Goal: Task Accomplishment & Management: Use online tool/utility

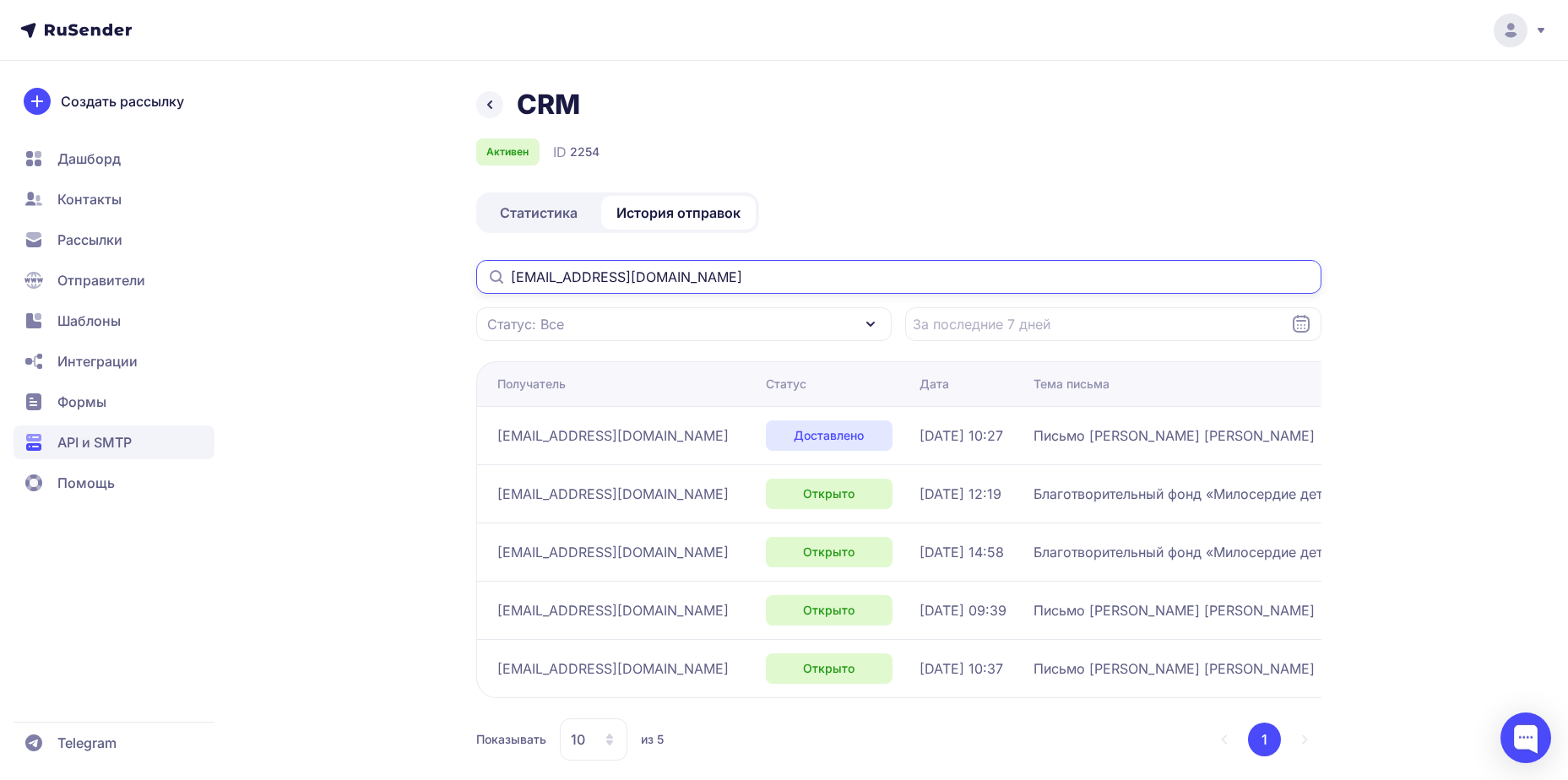
drag, startPoint x: 644, startPoint y: 278, endPoint x: 465, endPoint y: 276, distance: 179.0
click at [465, 276] on div "CRM Активен ID 2254 Статистика История отправок yaravtolux@mail.ru Статус: Все …" at bounding box center [784, 445] width 1216 height 714
paste input "evgeniy@rslg"
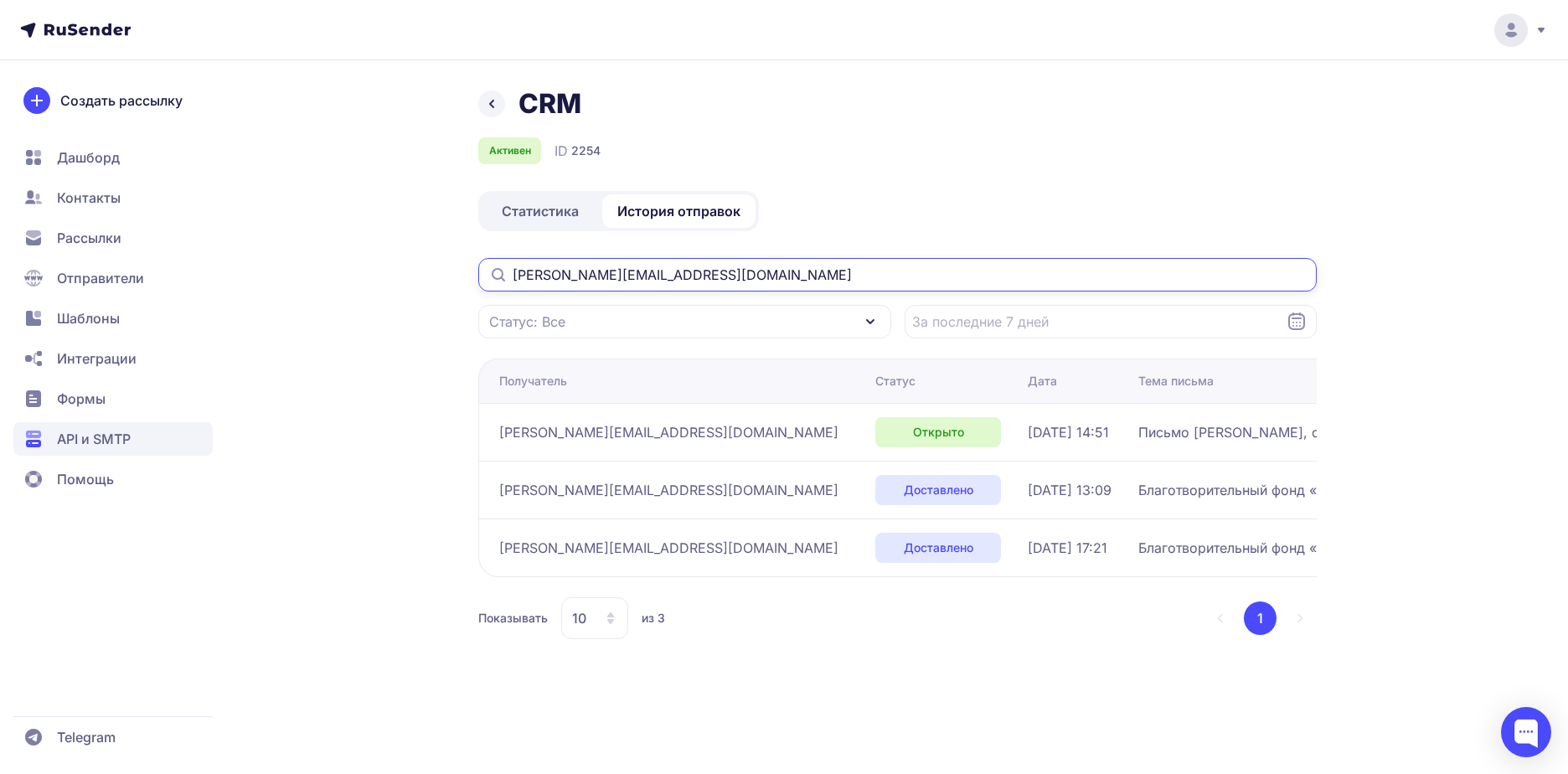
drag, startPoint x: 618, startPoint y: 276, endPoint x: 513, endPoint y: 279, distance: 105.0
click at [513, 279] on input "evgeniy@rslg.ru" at bounding box center [897, 275] width 839 height 33
paste input "72megapolis@mail"
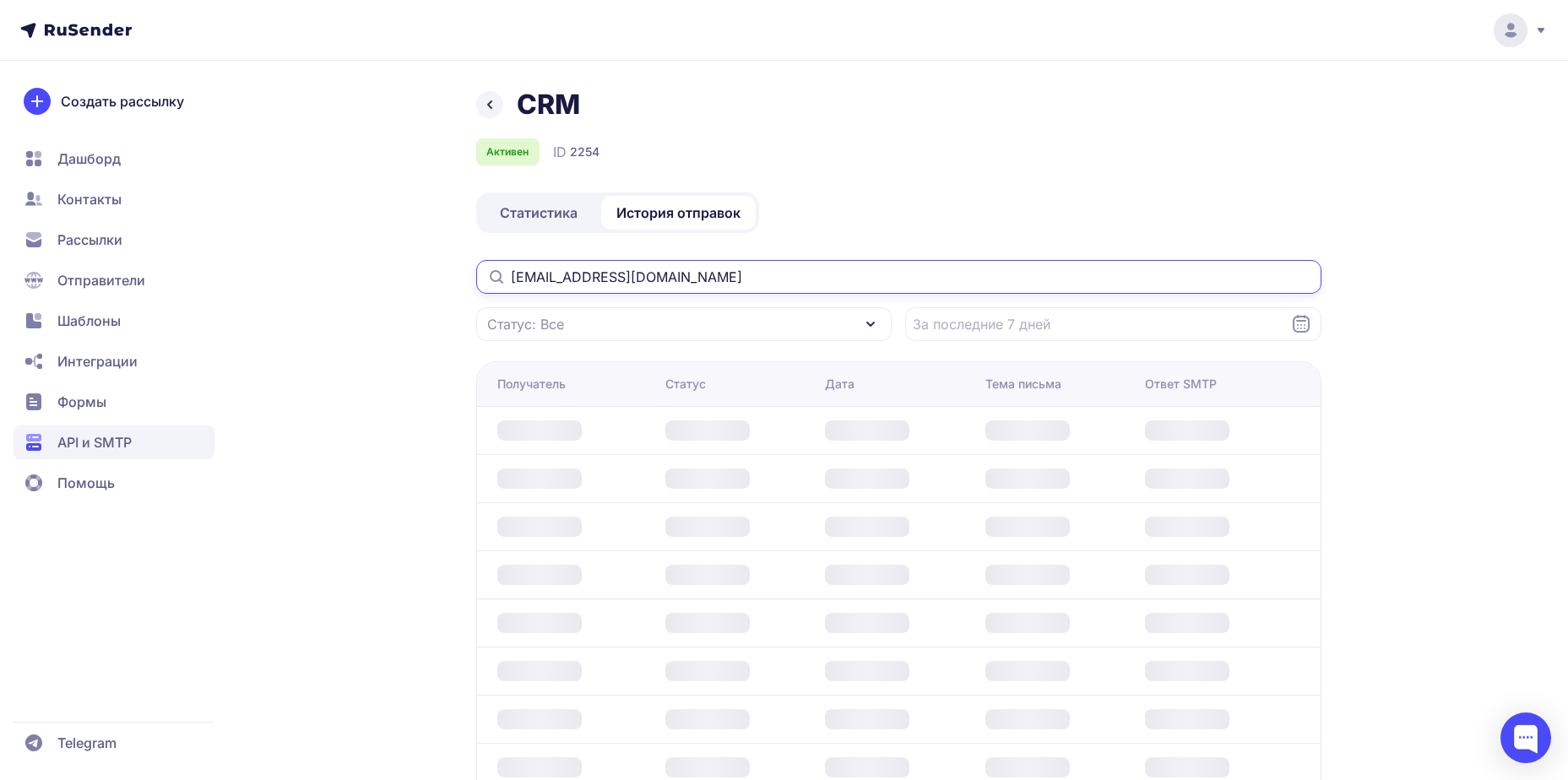
type input "72megapolis@mail.ru"
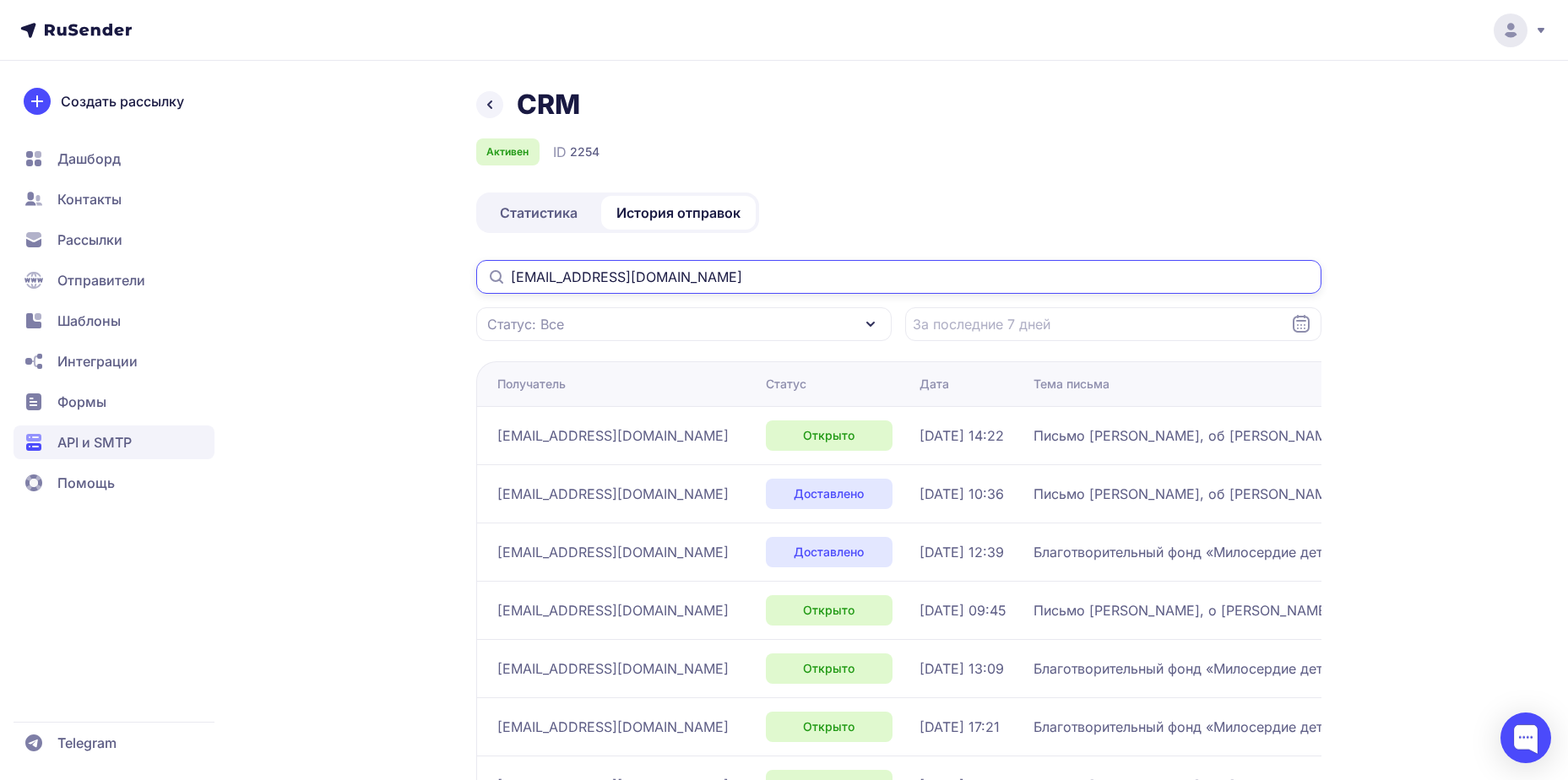
click at [785, 281] on input "72megapolis@mail.ru" at bounding box center [899, 277] width 845 height 34
drag, startPoint x: 475, startPoint y: 279, endPoint x: 445, endPoint y: 278, distance: 30.0
click at [445, 278] on div "CRM Активен ID 2254 Статистика История отправок 72megapolis@mail.ru Статус: Все…" at bounding box center [784, 502] width 1216 height 830
paste input "timermanis.a@akmeservices"
type input "[EMAIL_ADDRESS][DOMAIN_NAME]"
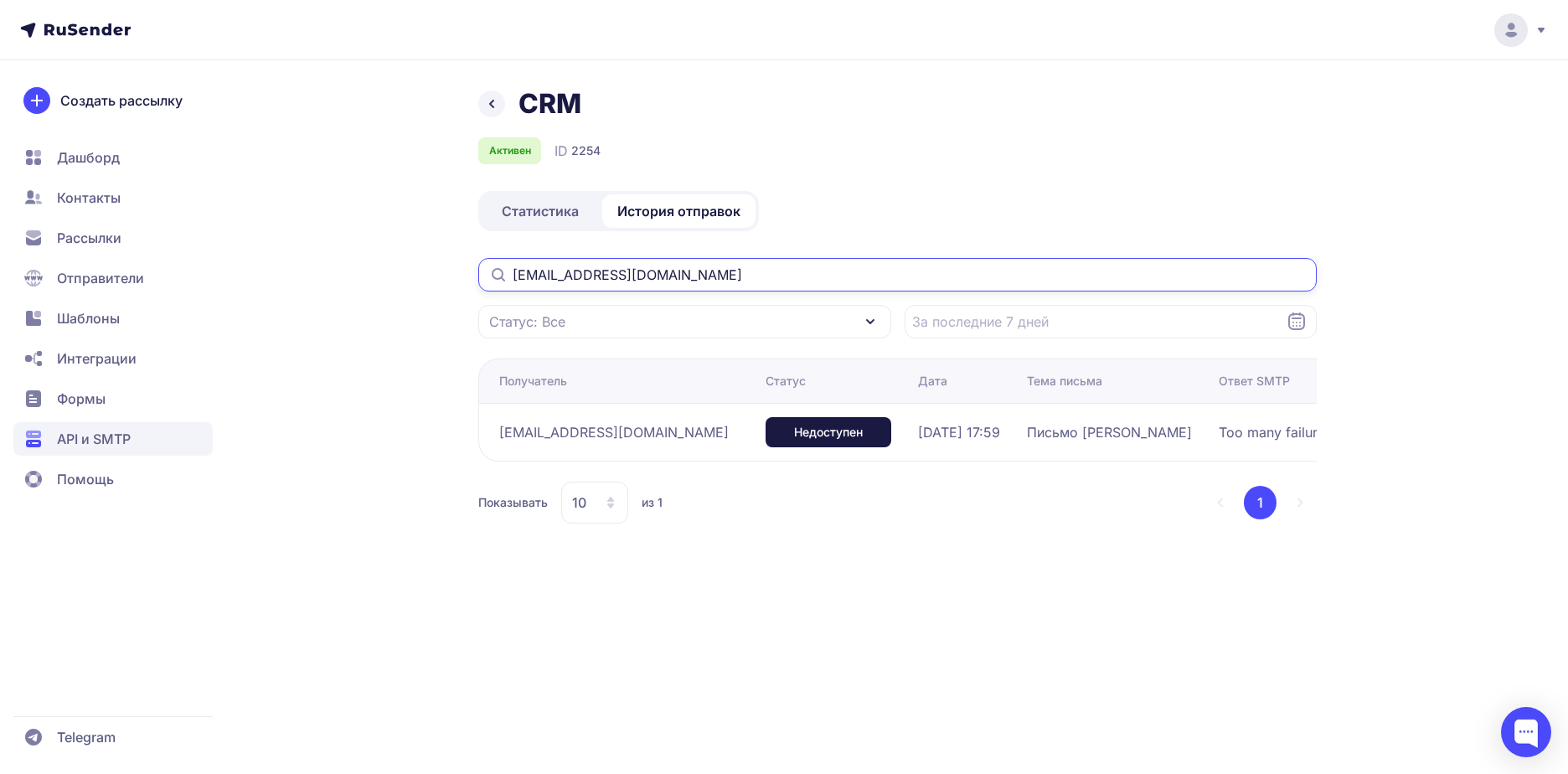
drag, startPoint x: 736, startPoint y: 281, endPoint x: 472, endPoint y: 275, distance: 264.1
click at [472, 275] on div "CRM Активен ID 2254 Статистика История отправок timermanis.a@akmeservices.ru Ст…" at bounding box center [784, 326] width 1206 height 477
click at [783, 269] on input "[EMAIL_ADDRESS][DOMAIN_NAME]" at bounding box center [897, 275] width 839 height 33
drag, startPoint x: 740, startPoint y: 276, endPoint x: 498, endPoint y: 281, distance: 242.1
click at [498, 281] on div "[EMAIL_ADDRESS][DOMAIN_NAME]" at bounding box center [897, 275] width 839 height 33
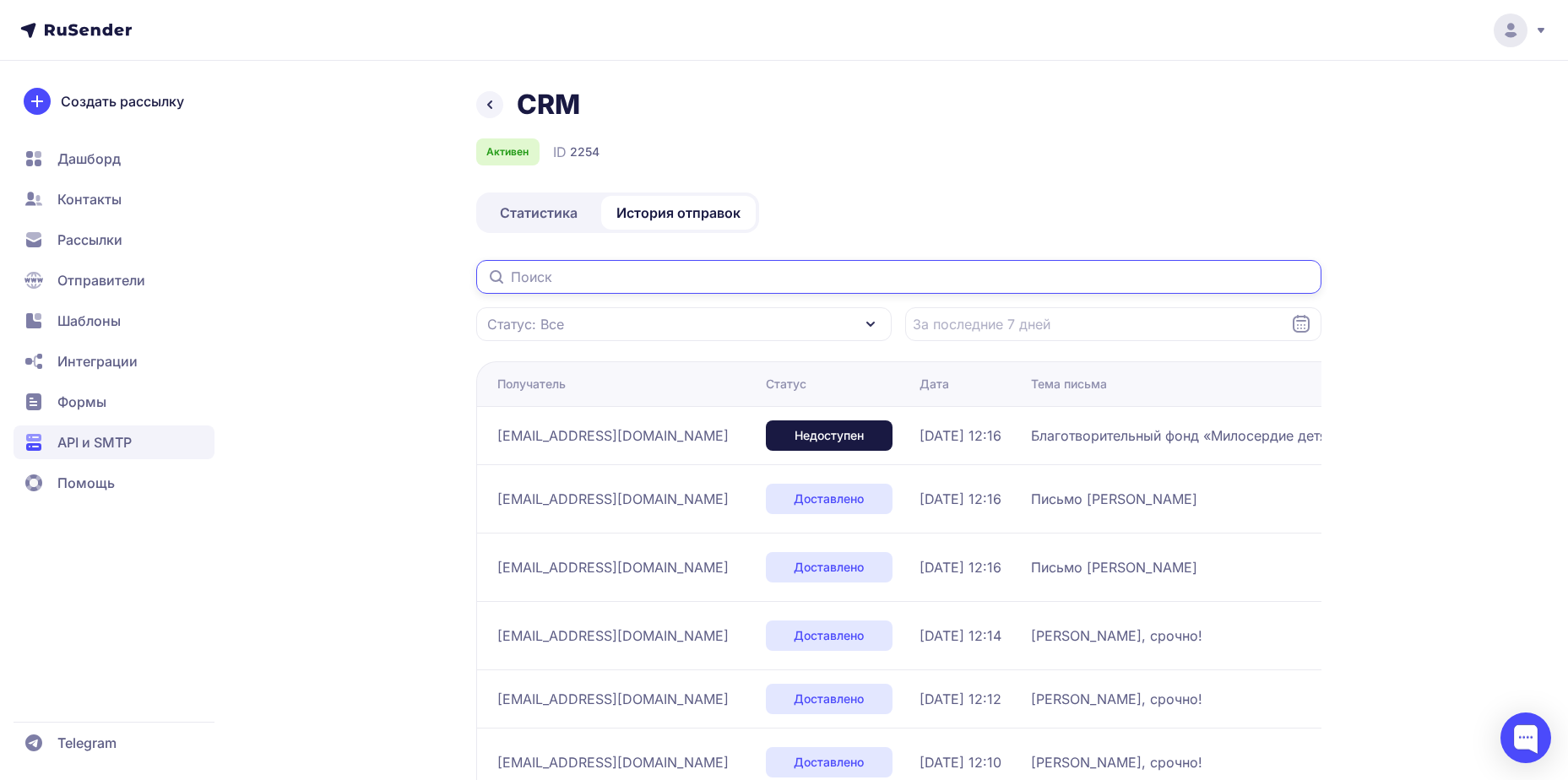
paste input "72megapolis@mail.ru"
type input "72megapolis@mail.ru"
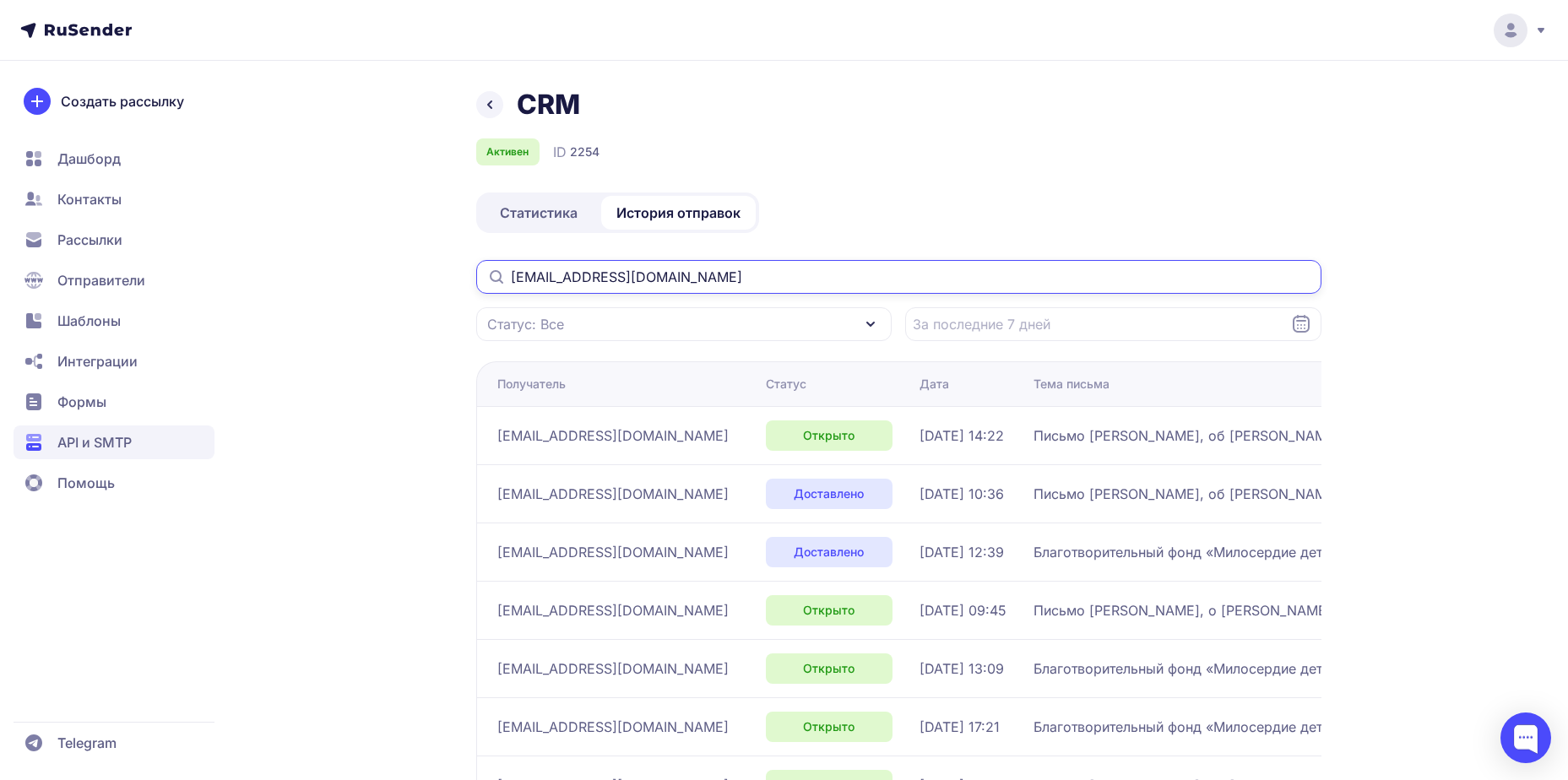
drag, startPoint x: 702, startPoint y: 280, endPoint x: 437, endPoint y: 284, distance: 265.0
click at [437, 284] on div "CRM Активен ID 2254 Статистика История отправок 72megapolis@mail.ru Статус: Все…" at bounding box center [784, 502] width 1216 height 830
